Goal: Navigation & Orientation: Find specific page/section

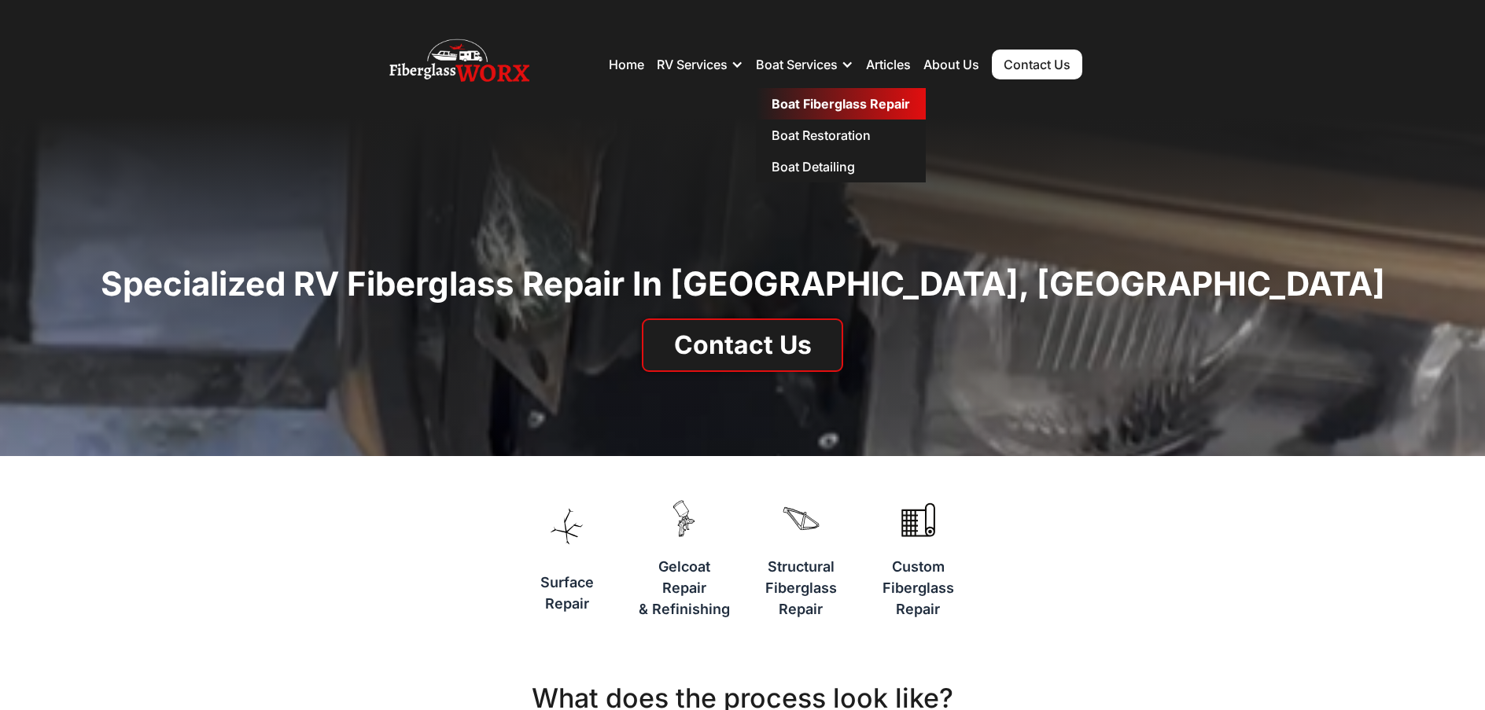
click at [805, 98] on link "Boat Fiberglass Repair" at bounding box center [841, 103] width 170 height 31
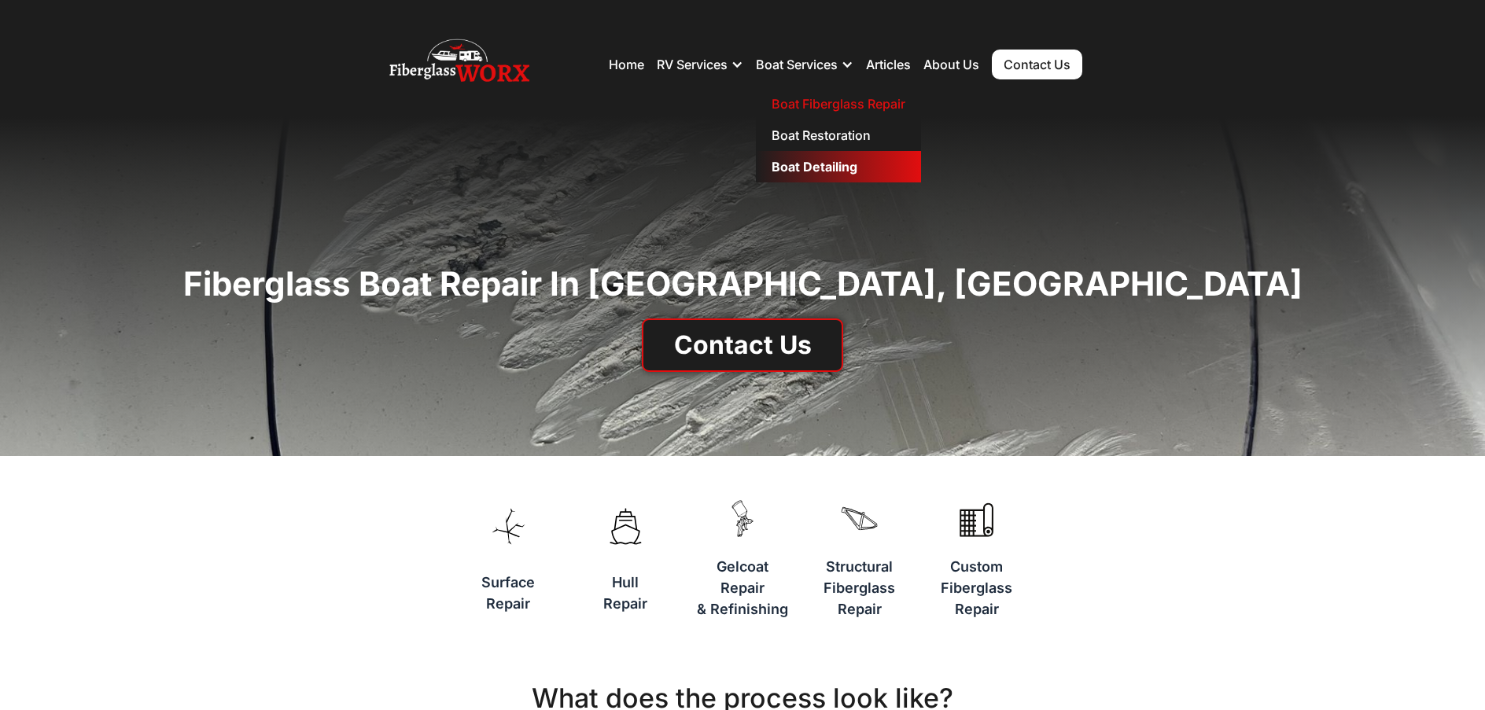
click at [809, 162] on link "Boat Detailing" at bounding box center [838, 166] width 165 height 31
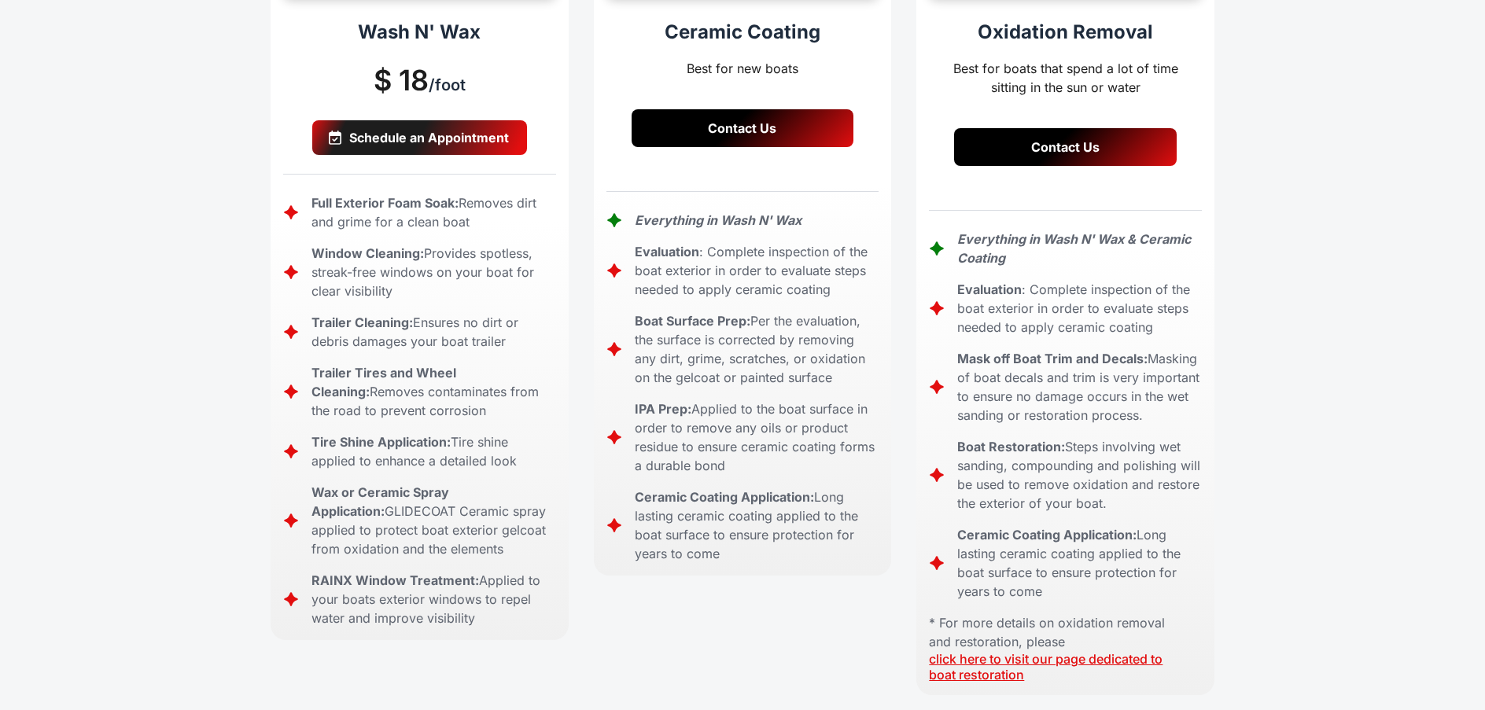
scroll to position [629, 0]
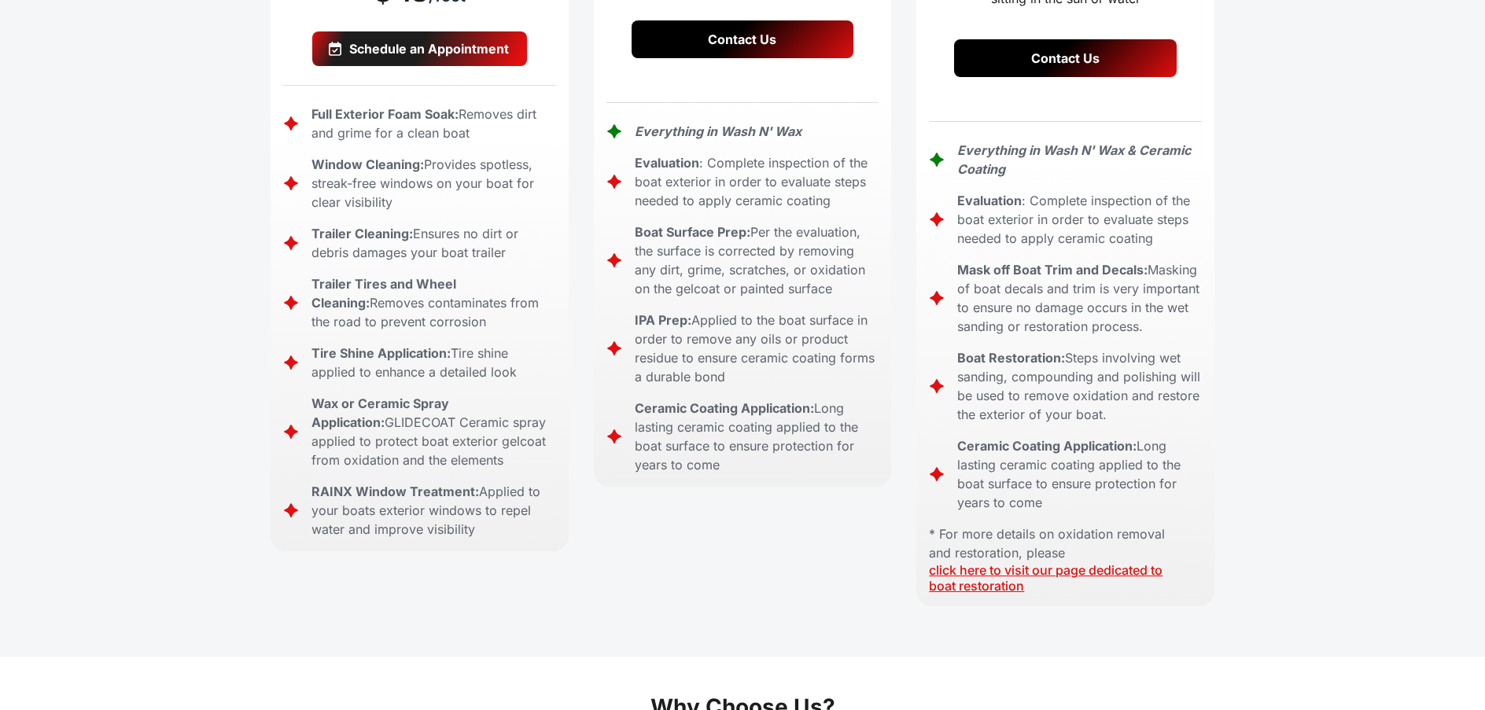
click at [961, 562] on link "click here to visit our page dedicated to boat restoration" at bounding box center [1046, 577] width 234 height 31
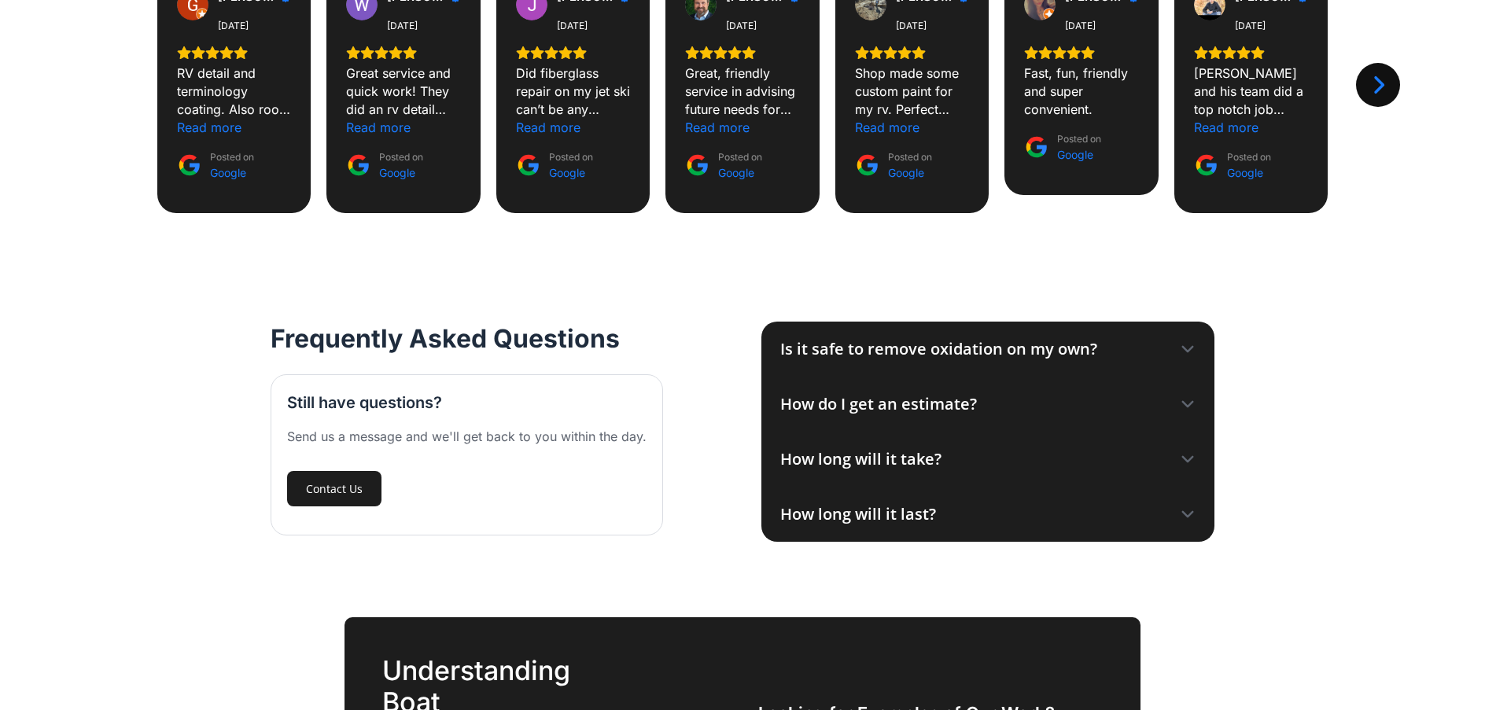
scroll to position [1573, 0]
